Goal: Task Accomplishment & Management: Manage account settings

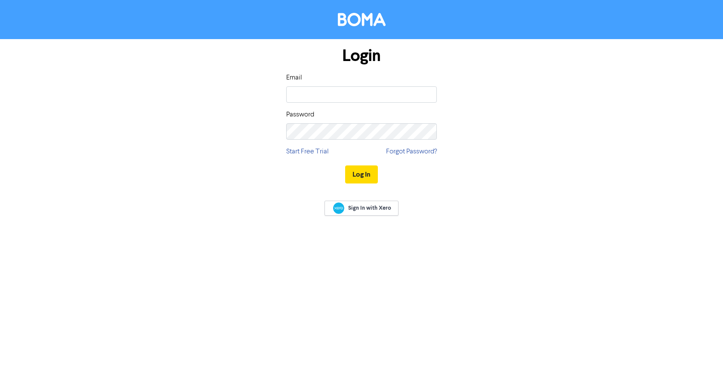
click at [302, 85] on div "Email" at bounding box center [361, 88] width 151 height 30
click at [298, 93] on input "email" at bounding box center [361, 94] width 151 height 16
type input "[EMAIL_ADDRESS][DOMAIN_NAME]"
click at [345, 166] on button "Log In" at bounding box center [361, 175] width 33 height 18
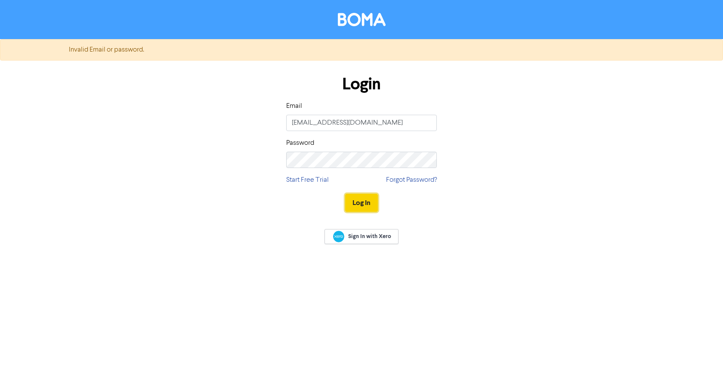
click at [345, 203] on button "Log In" at bounding box center [361, 203] width 33 height 18
click at [354, 203] on button "Log In" at bounding box center [361, 203] width 33 height 18
click at [223, 152] on div "Login Email [EMAIL_ADDRESS][DOMAIN_NAME] Password Start Free Trial Forgot Passw…" at bounding box center [361, 144] width 490 height 153
click at [345, 194] on button "Log In" at bounding box center [361, 203] width 33 height 18
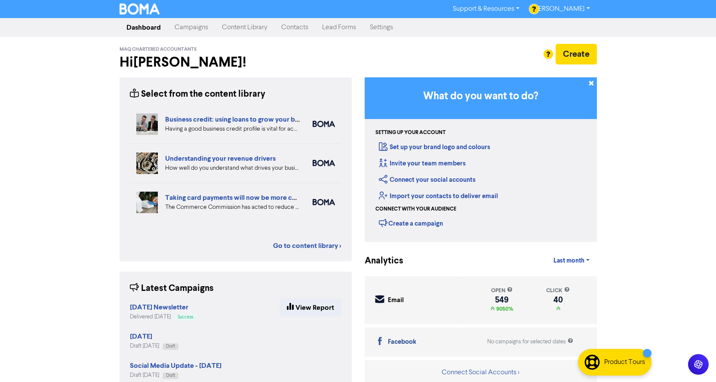
click at [569, 8] on link "[PERSON_NAME]" at bounding box center [562, 9] width 70 height 14
click at [646, 87] on div "Support & Resources Video Tutorials FAQ & Guides Marketing Education [PERSON_NA…" at bounding box center [358, 191] width 716 height 382
click at [67, 138] on div "Support & Resources Video Tutorials FAQ & Guides Marketing Education [PERSON_NA…" at bounding box center [358, 191] width 716 height 382
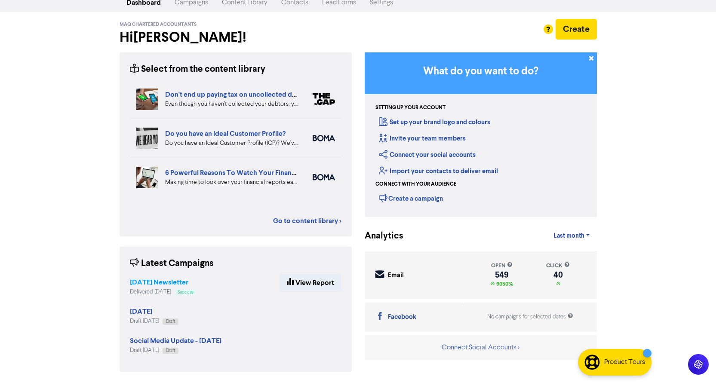
click at [143, 283] on strong "[DATE] Newsletter" at bounding box center [159, 282] width 59 height 9
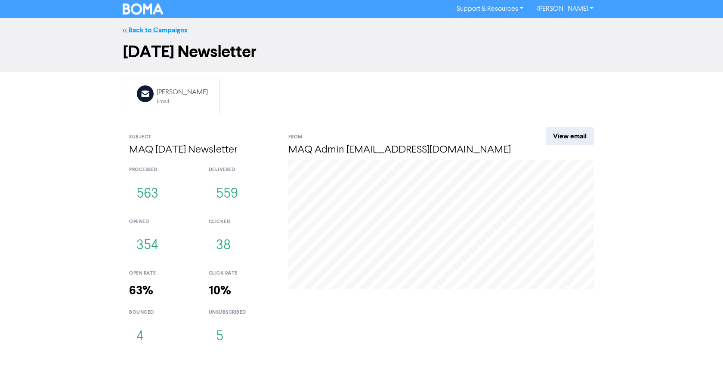
drag, startPoint x: 137, startPoint y: 25, endPoint x: 136, endPoint y: 30, distance: 4.9
click at [137, 25] on div "<< Back to Campaigns" at bounding box center [361, 30] width 490 height 10
click at [136, 30] on link "<< Back to Campaigns" at bounding box center [155, 30] width 65 height 9
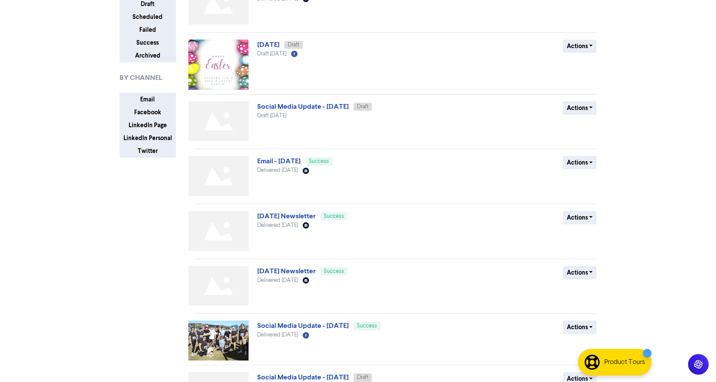
scroll to position [129, 0]
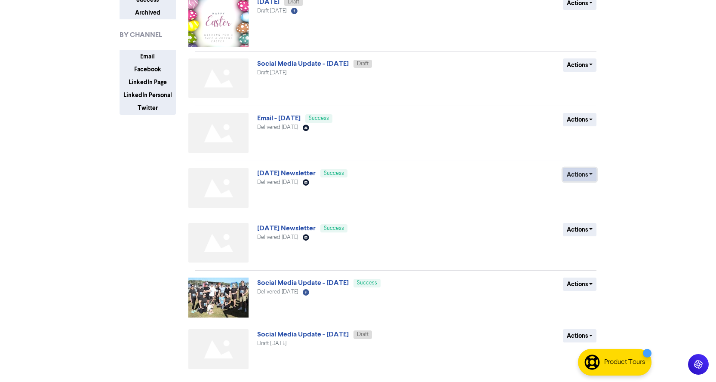
click at [578, 171] on button "Actions" at bounding box center [580, 174] width 34 height 13
click at [578, 229] on button "Actions" at bounding box center [580, 229] width 34 height 13
click at [579, 247] on button "Duplicate" at bounding box center [598, 248] width 68 height 14
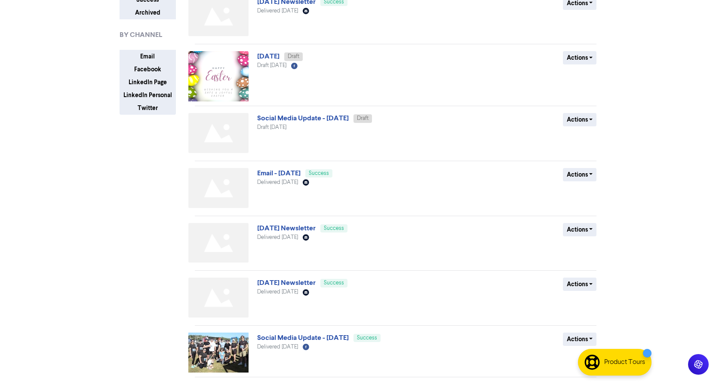
scroll to position [0, 0]
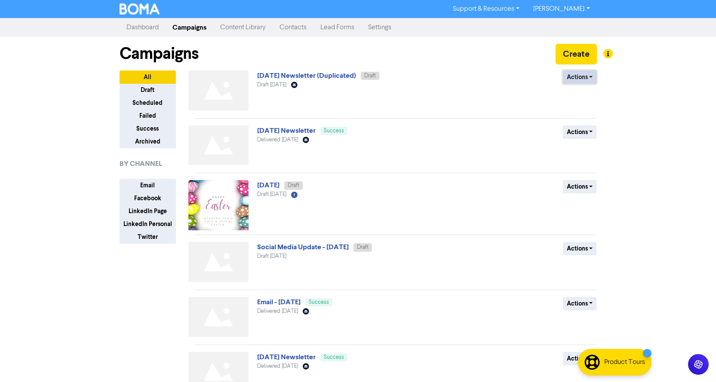
click at [579, 78] on button "Actions" at bounding box center [580, 77] width 34 height 13
click at [592, 129] on button "Rename" at bounding box center [598, 123] width 68 height 14
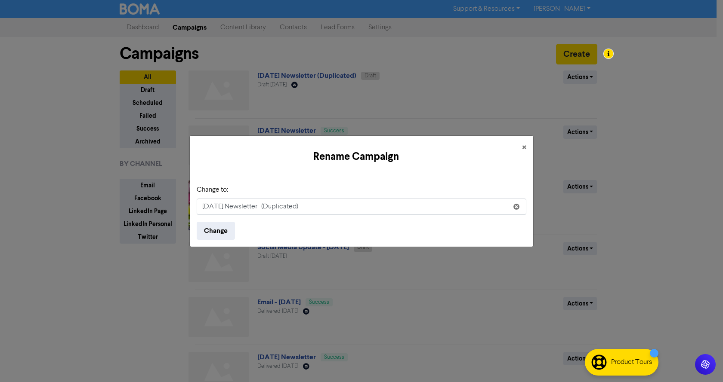
drag, startPoint x: 326, startPoint y: 206, endPoint x: 159, endPoint y: 204, distance: 166.9
click at [159, 204] on div "Rename Campaign × Change to: [DATE] Newsletter (Duplicated) Change" at bounding box center [361, 191] width 723 height 382
type input "[DATE] Newsletter"
click at [219, 233] on button "Change" at bounding box center [216, 231] width 38 height 18
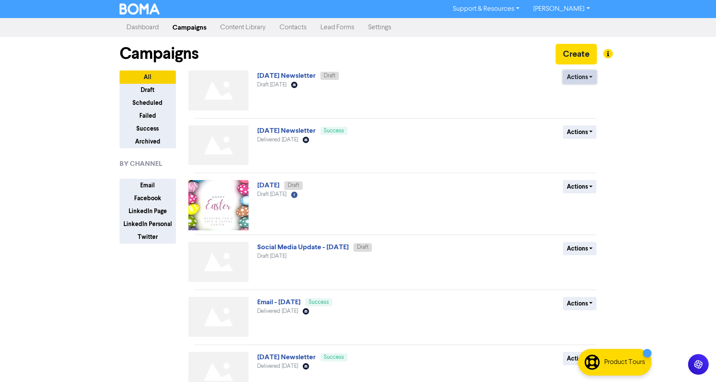
click at [576, 78] on button "Actions" at bounding box center [580, 77] width 34 height 13
click at [465, 92] on div "Actions Delete Duplicate Rename Archive" at bounding box center [534, 92] width 139 height 43
click at [287, 77] on link "[DATE] Newsletter" at bounding box center [286, 75] width 59 height 9
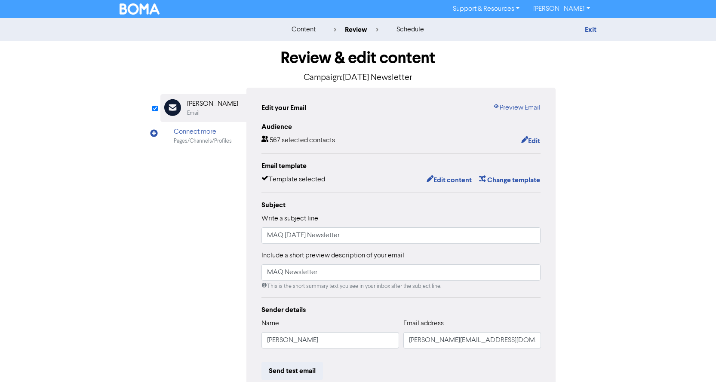
click at [601, 139] on div "Review & edit content Campaign: [DATE] Newsletter Email Created with Sketch. [P…" at bounding box center [358, 266] width 490 height 451
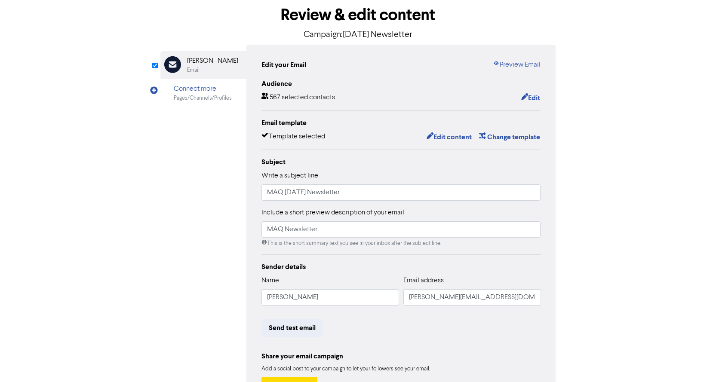
scroll to position [86, 0]
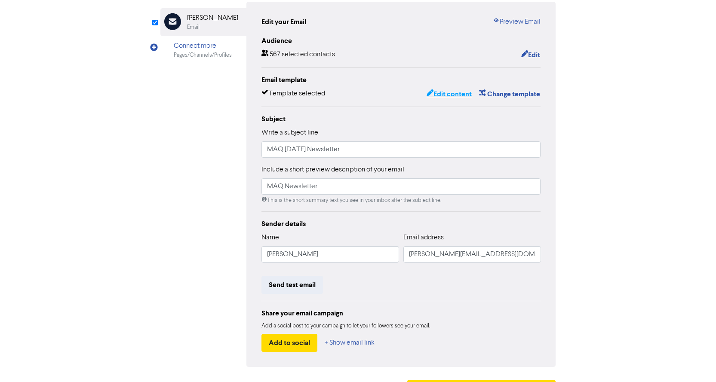
click at [455, 94] on button "Edit content" at bounding box center [449, 94] width 46 height 11
